Goal: Find specific page/section: Find specific page/section

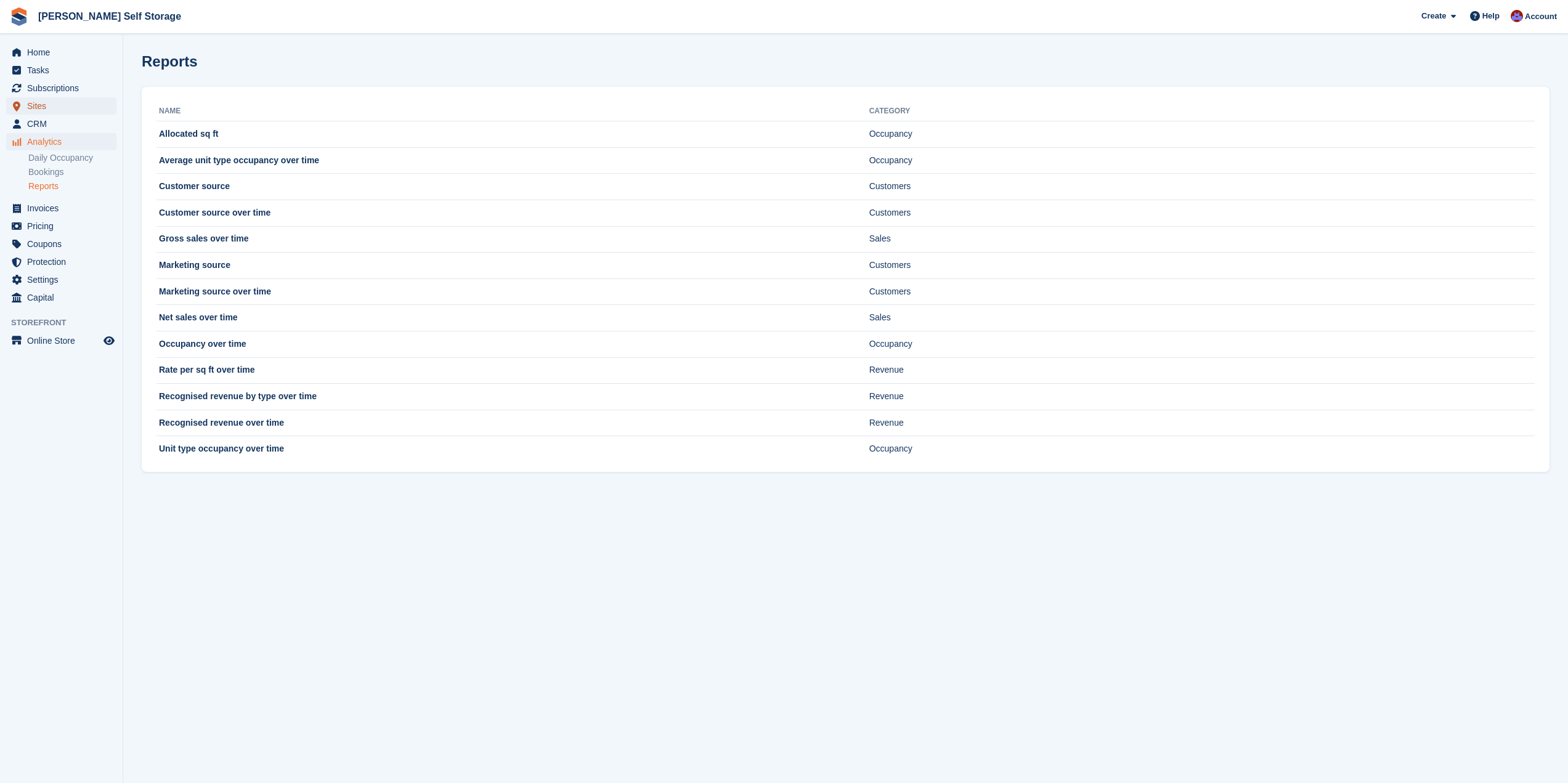
click at [59, 104] on span "Sites" at bounding box center [64, 106] width 74 height 17
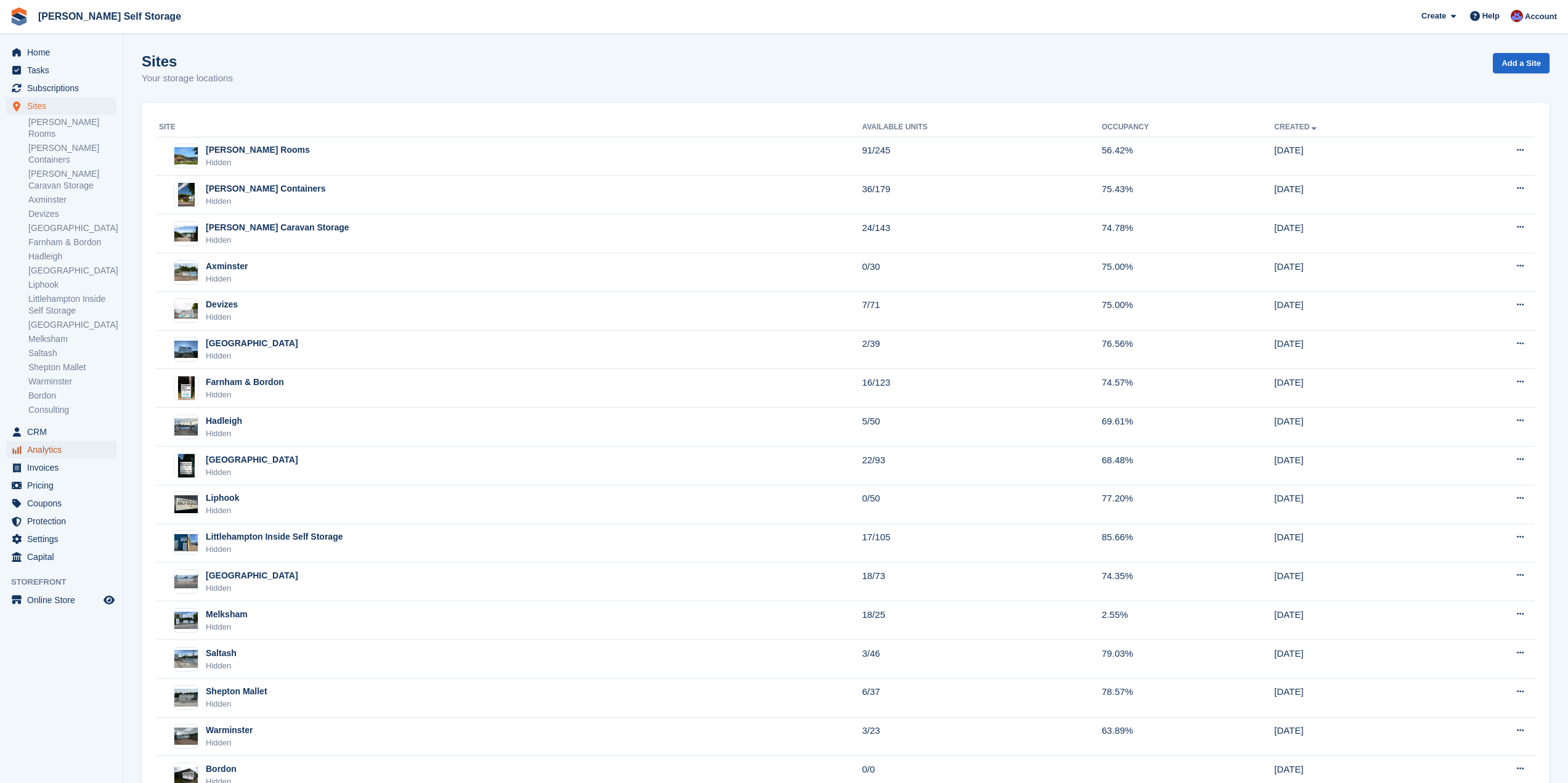
click at [68, 441] on span "Analytics" at bounding box center [64, 449] width 74 height 17
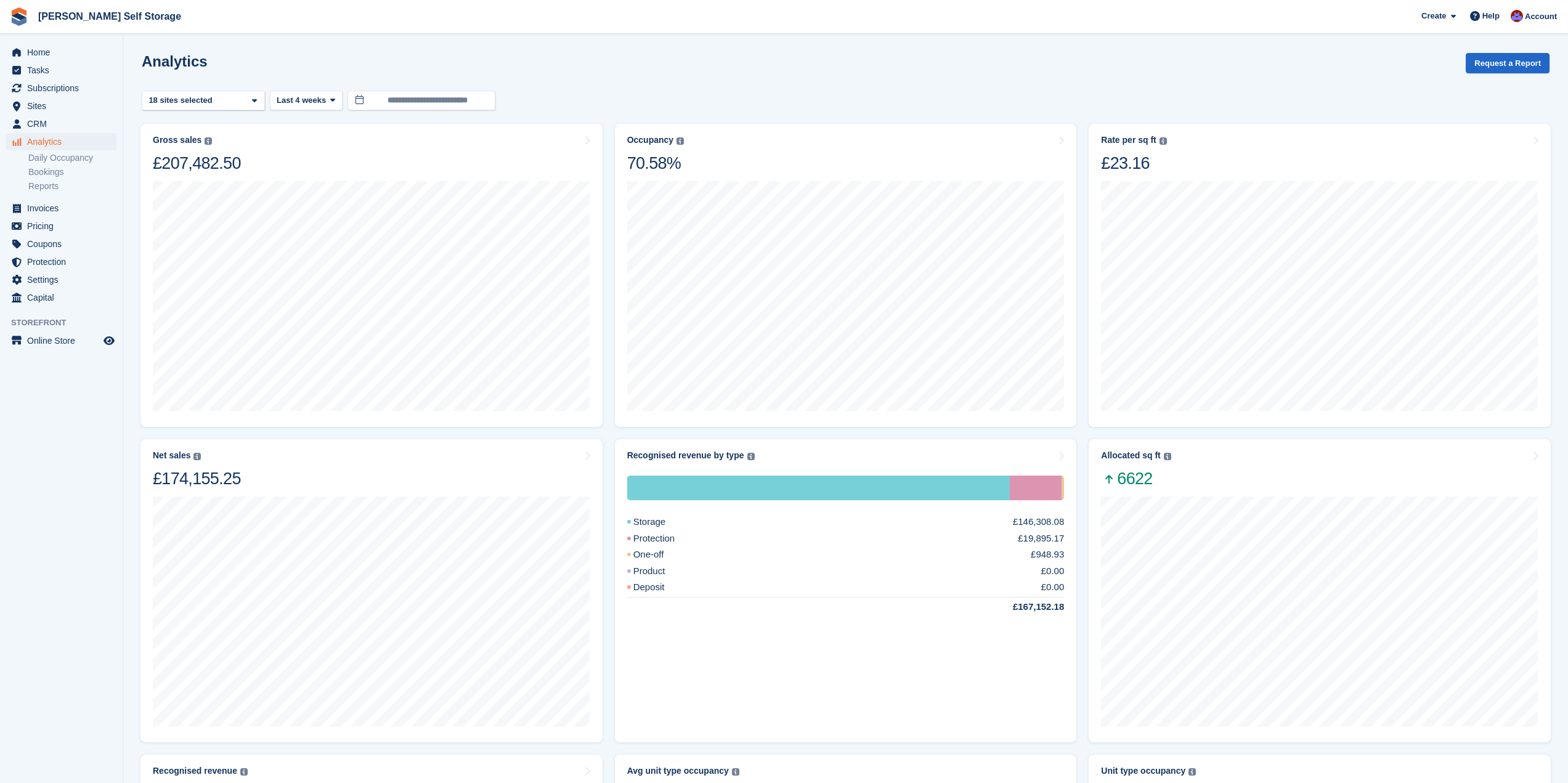
click at [62, 164] on li "Daily Occupancy" at bounding box center [75, 158] width 95 height 13
click at [62, 163] on link "Daily Occupancy" at bounding box center [73, 158] width 88 height 12
